Goal: Information Seeking & Learning: Compare options

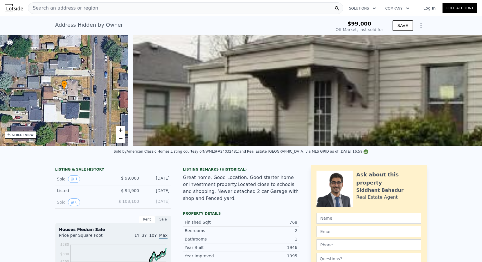
scroll to position [0, 0]
click at [102, 12] on div "Search an address or region" at bounding box center [185, 8] width 315 height 12
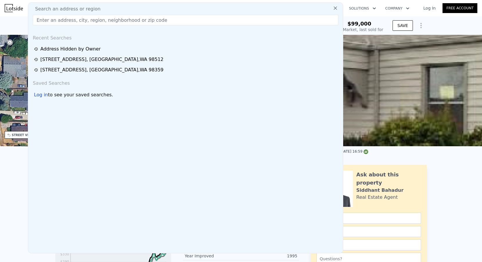
scroll to position [0, 0]
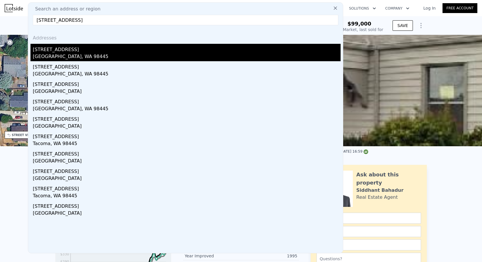
type input "[STREET_ADDRESS]"
click at [69, 55] on div "[GEOGRAPHIC_DATA], WA 98445" at bounding box center [187, 57] width 308 height 8
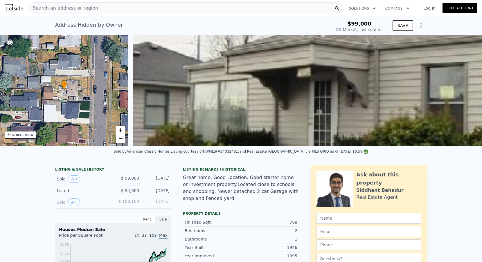
click at [15, 8] on img at bounding box center [14, 8] width 18 height 8
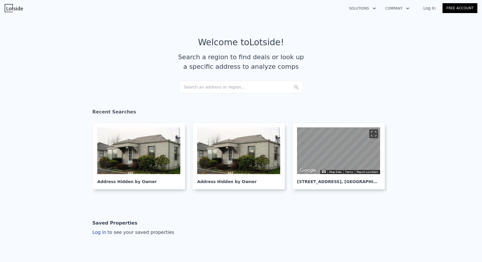
click at [209, 97] on section "Welcome to Lotside ! Search a region to find deals or look up a specific addres…" at bounding box center [241, 59] width 482 height 90
click at [205, 88] on div "Search an address or region..." at bounding box center [241, 87] width 124 height 13
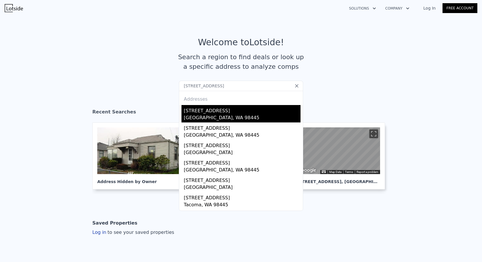
type input "[STREET_ADDRESS]"
click at [215, 109] on div "[STREET_ADDRESS]" at bounding box center [242, 109] width 117 height 9
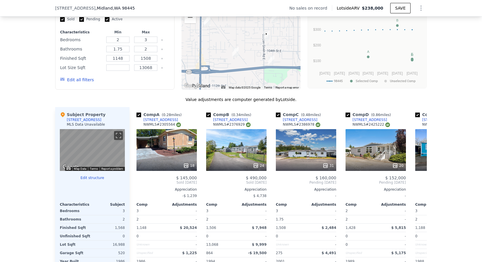
scroll to position [473, 0]
drag, startPoint x: 243, startPoint y: 121, endPoint x: 209, endPoint y: 121, distance: 33.7
click at [209, 121] on div "Comp B ( 0.34 miles) [STREET_ADDRESS] # 2376929" at bounding box center [236, 120] width 60 height 17
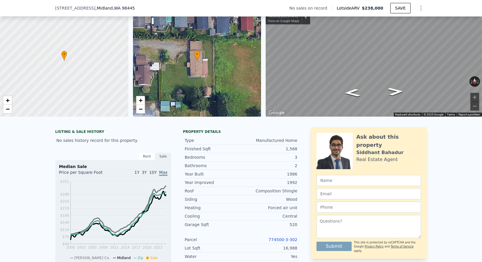
scroll to position [48, 0]
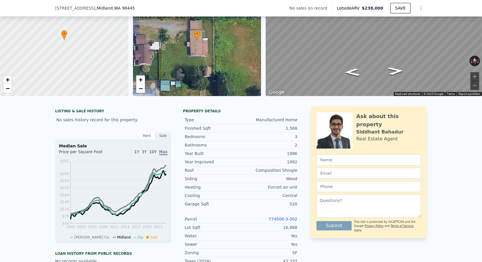
click at [284, 218] on link "774500-3-302" at bounding box center [283, 219] width 29 height 5
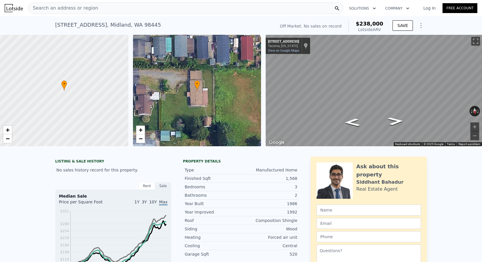
scroll to position [0, 0]
click at [139, 129] on span "+" at bounding box center [140, 129] width 4 height 7
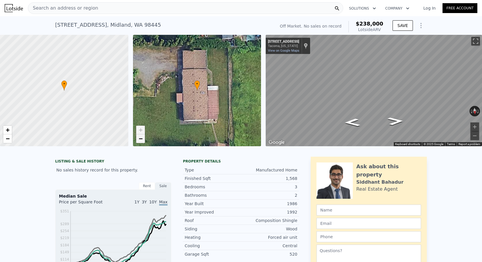
click at [140, 135] on span "−" at bounding box center [140, 138] width 4 height 7
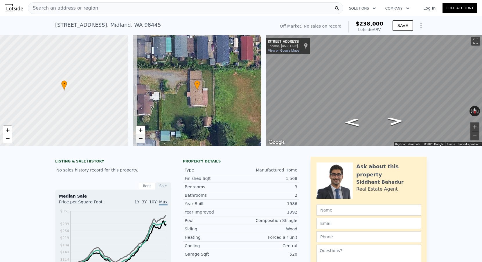
click at [140, 135] on span "−" at bounding box center [140, 138] width 4 height 7
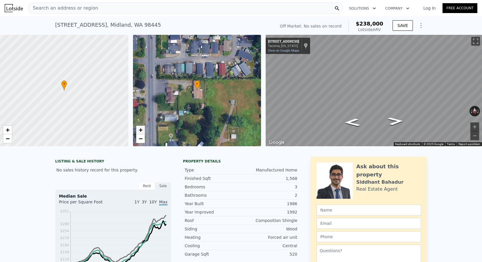
click at [140, 129] on span "+" at bounding box center [140, 129] width 4 height 7
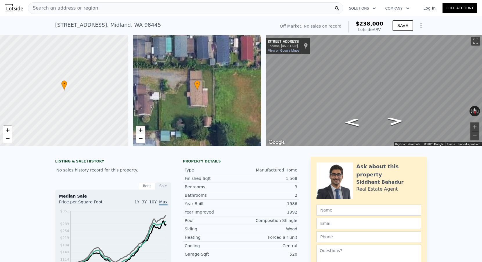
click at [140, 129] on span "+" at bounding box center [140, 129] width 4 height 7
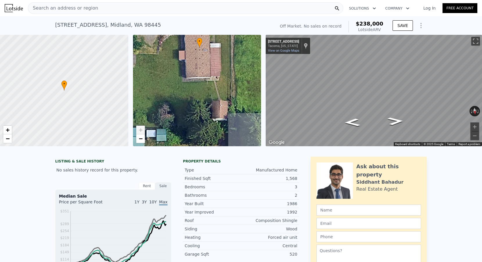
drag, startPoint x: 170, startPoint y: 111, endPoint x: 172, endPoint y: 68, distance: 42.7
click at [172, 68] on div "• + −" at bounding box center [197, 90] width 128 height 111
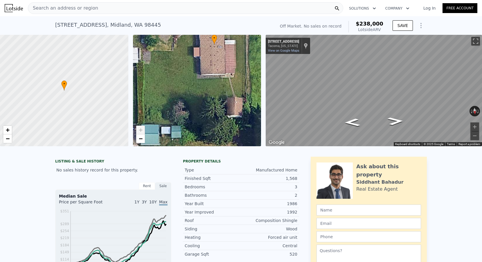
drag, startPoint x: 166, startPoint y: 77, endPoint x: 173, endPoint y: 73, distance: 7.8
click at [173, 73] on div "• + −" at bounding box center [197, 90] width 128 height 111
click at [141, 138] on span "−" at bounding box center [140, 138] width 4 height 7
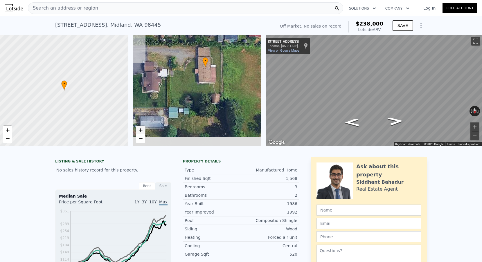
click at [141, 130] on span "+" at bounding box center [140, 129] width 4 height 7
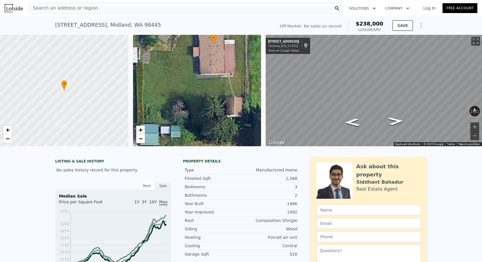
click at [141, 130] on span "+" at bounding box center [140, 129] width 4 height 7
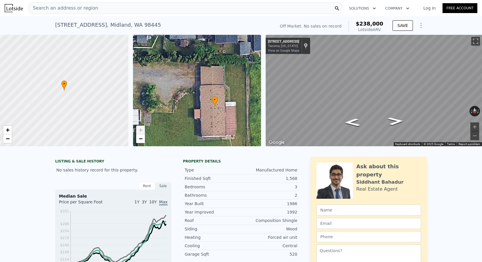
drag, startPoint x: 161, startPoint y: 69, endPoint x: 158, endPoint y: 120, distance: 50.9
click at [158, 120] on div "• + −" at bounding box center [197, 90] width 128 height 111
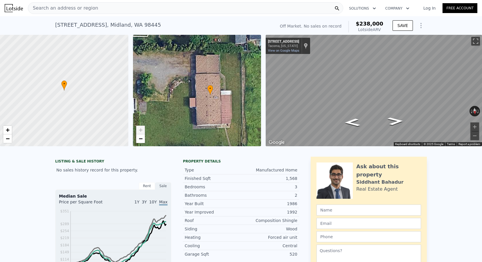
click at [181, 84] on div "• + −" at bounding box center [197, 90] width 128 height 111
click at [121, 25] on div "[STREET_ADDRESS]" at bounding box center [108, 25] width 106 height 8
copy div "[STREET_ADDRESS] No sales on record (~ARV $238k )"
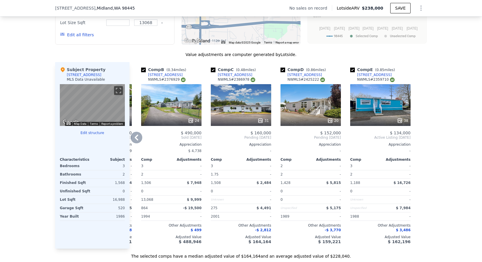
scroll to position [518, 0]
click at [233, 75] on div "[STREET_ADDRESS]" at bounding box center [235, 74] width 35 height 5
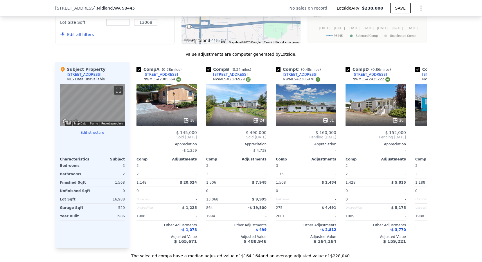
scroll to position [0, 0]
click at [234, 111] on div "24" at bounding box center [236, 105] width 60 height 42
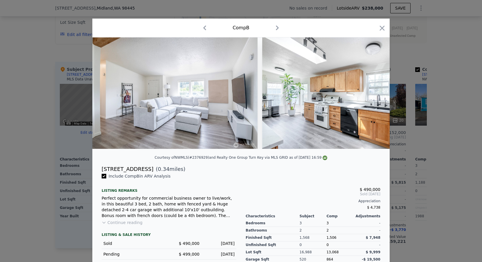
scroll to position [0, 174]
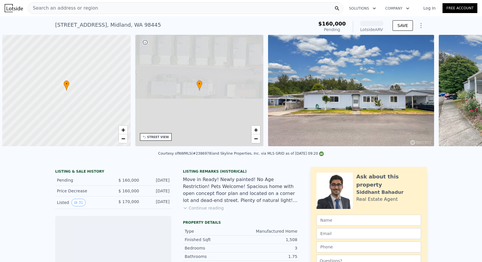
scroll to position [0, 2]
